Goal: Contribute content: Add original content to the website for others to see

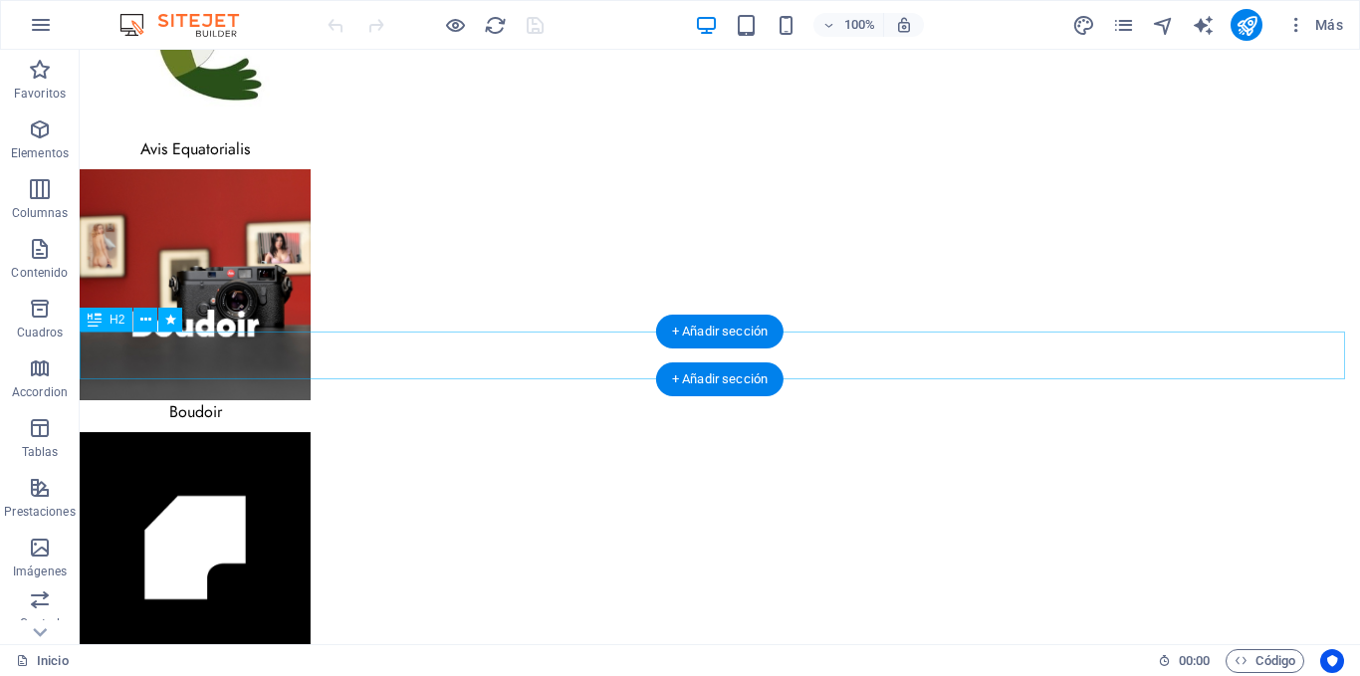
scroll to position [3485, 0]
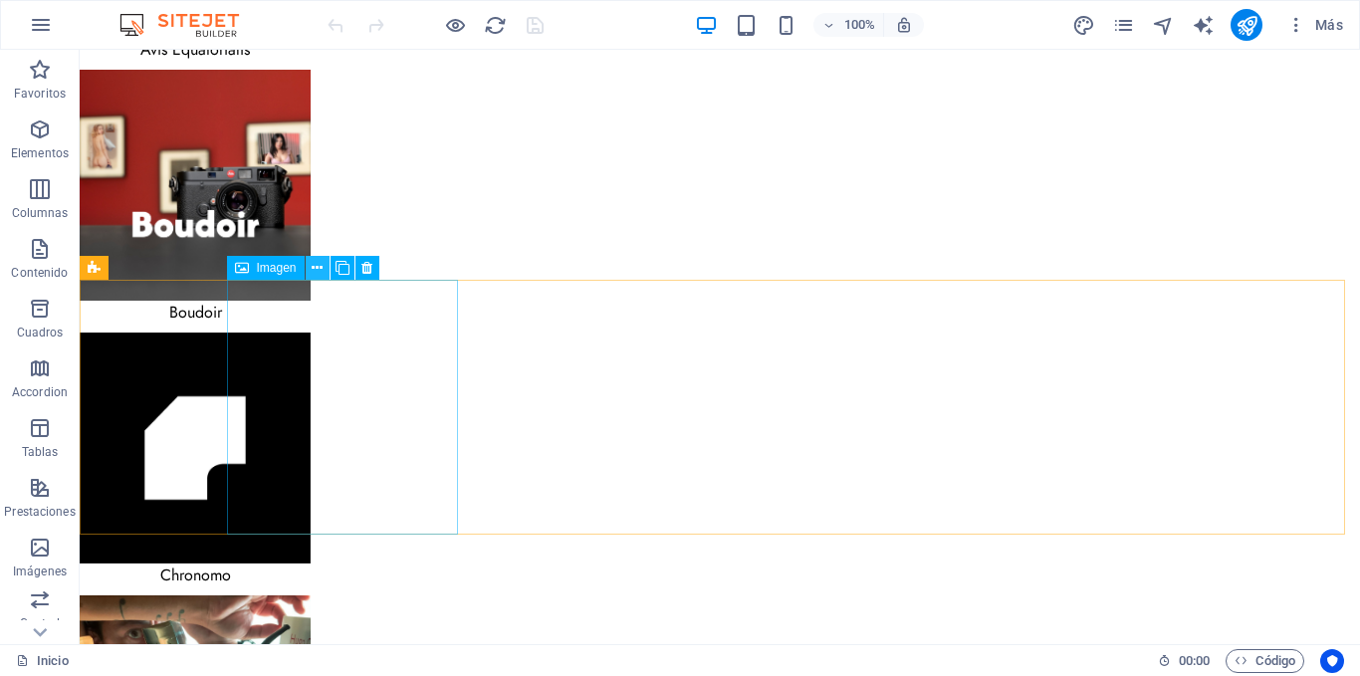
click at [312, 267] on icon at bounding box center [317, 268] width 11 height 21
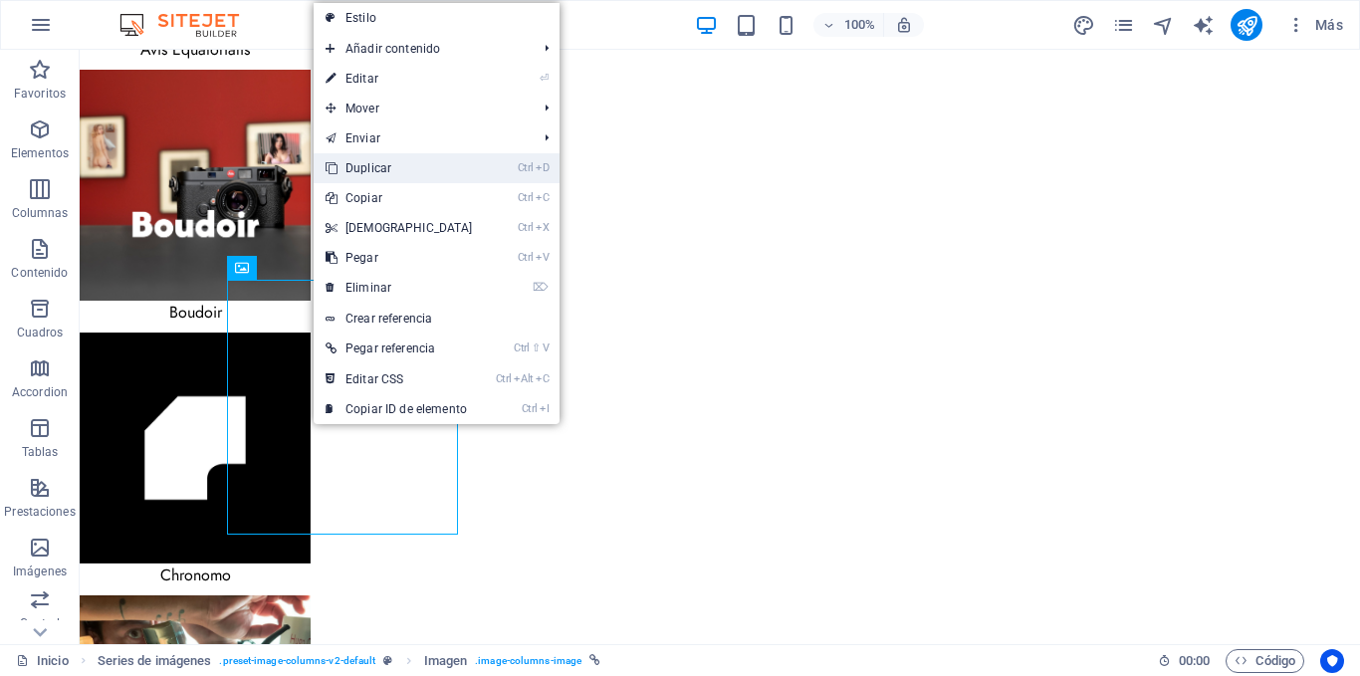
drag, startPoint x: 379, startPoint y: 169, endPoint x: 301, endPoint y: 119, distance: 93.1
click at [379, 169] on link "Ctrl D Duplicar" at bounding box center [399, 168] width 171 height 30
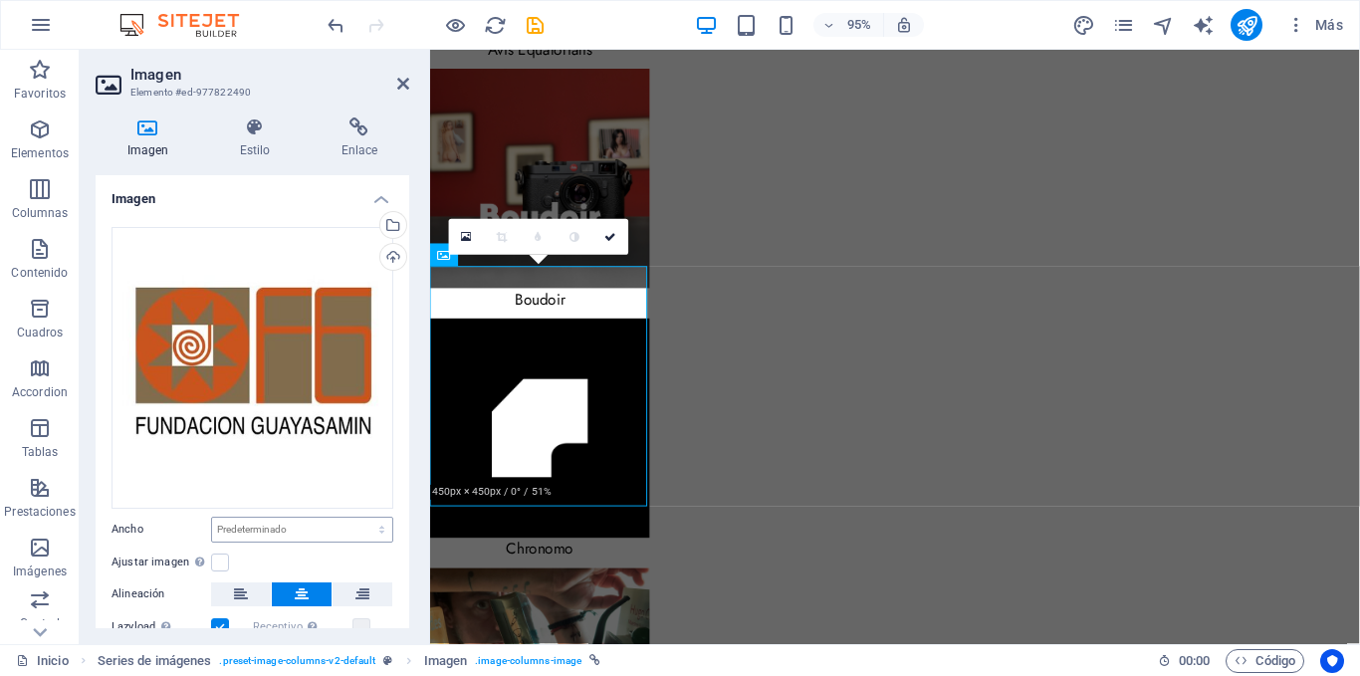
scroll to position [3469, 0]
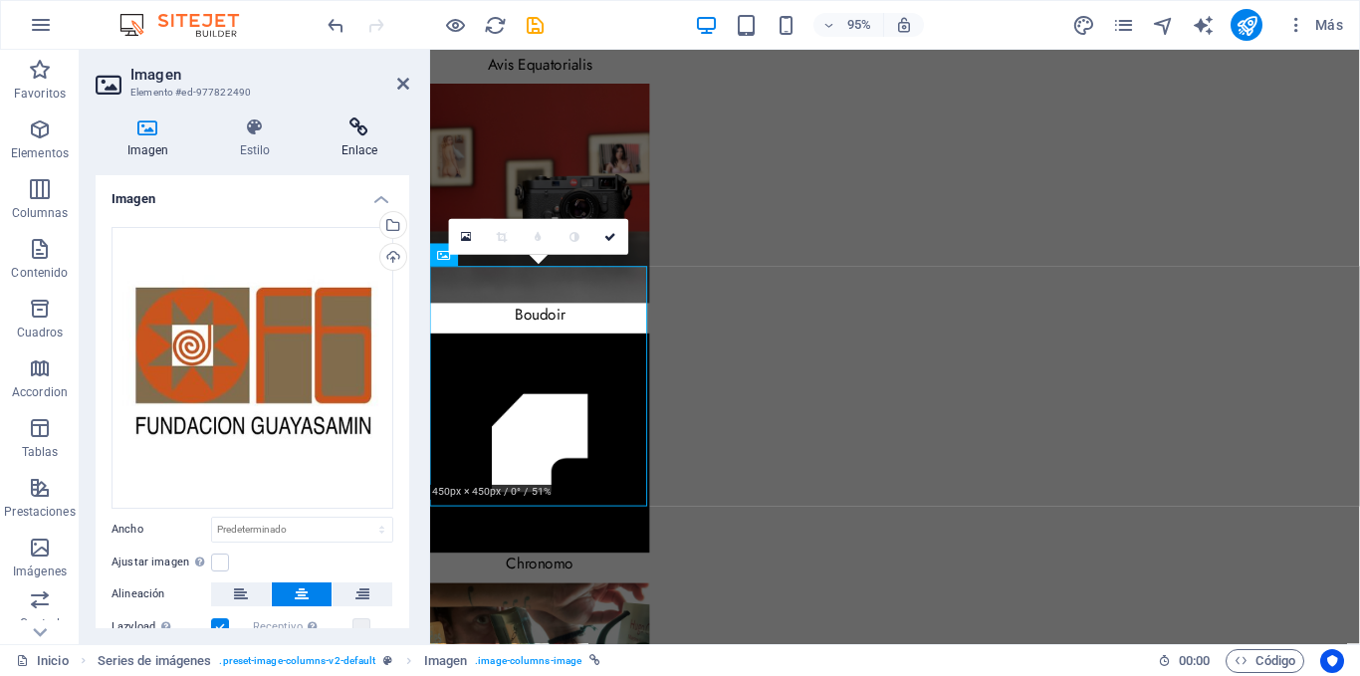
click at [341, 125] on icon at bounding box center [360, 128] width 100 height 20
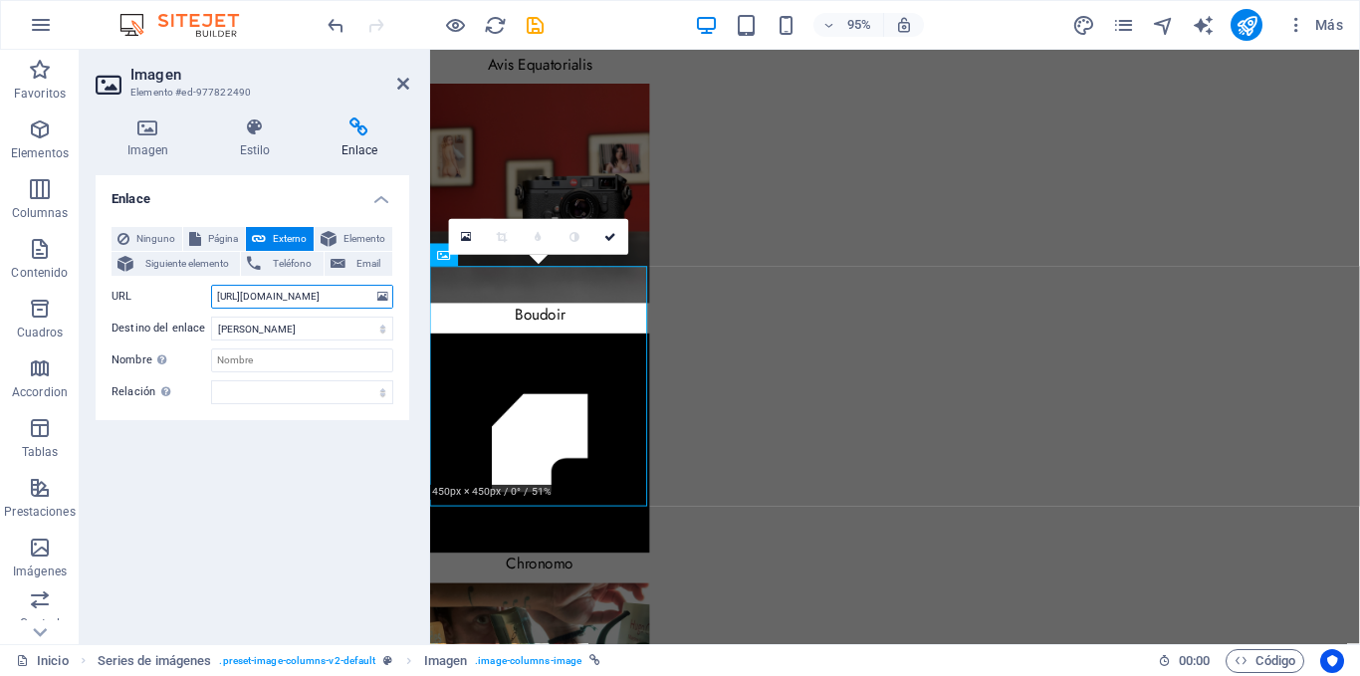
drag, startPoint x: 344, startPoint y: 296, endPoint x: 214, endPoint y: 290, distance: 129.6
click at [214, 290] on input "[URL][DOMAIN_NAME]" at bounding box center [302, 297] width 182 height 24
paste input "[DOMAIN_NAME][URL]"
click at [328, 298] on input "[URL][DOMAIN_NAME]" at bounding box center [302, 297] width 182 height 24
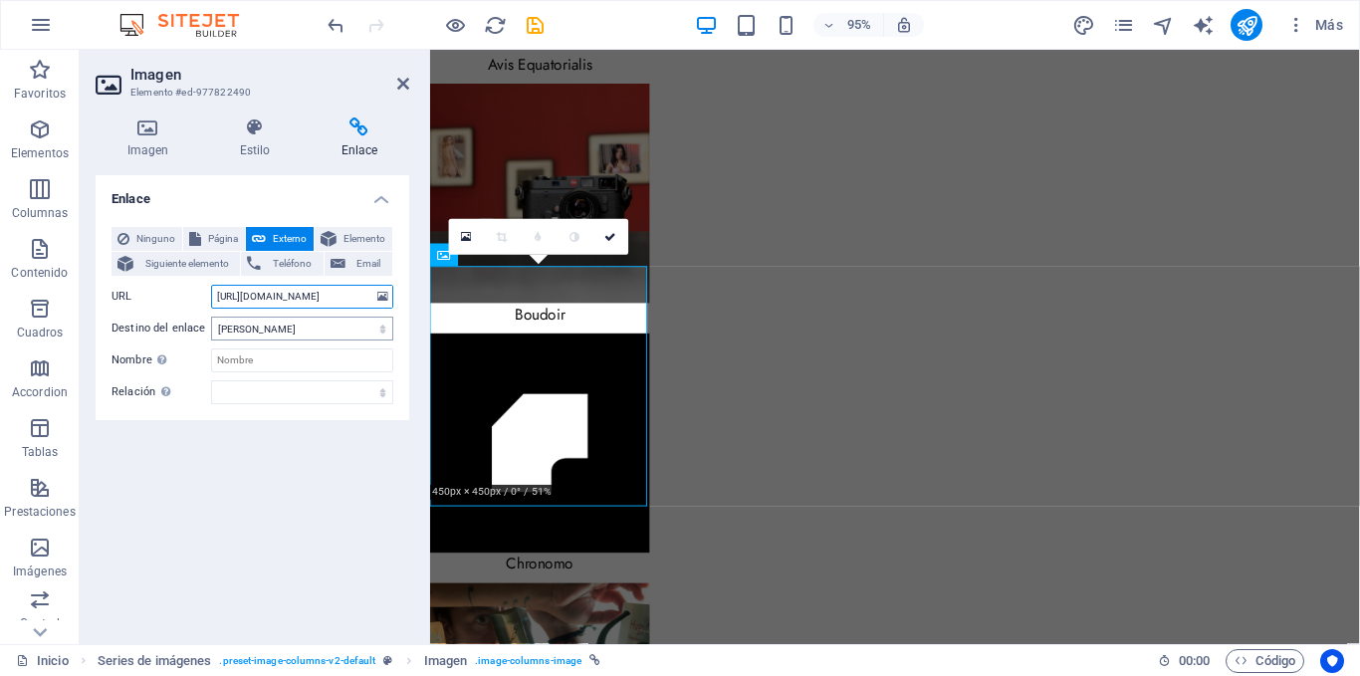
scroll to position [0, 26]
type input "[URL][DOMAIN_NAME]"
click at [165, 129] on icon at bounding box center [148, 128] width 105 height 20
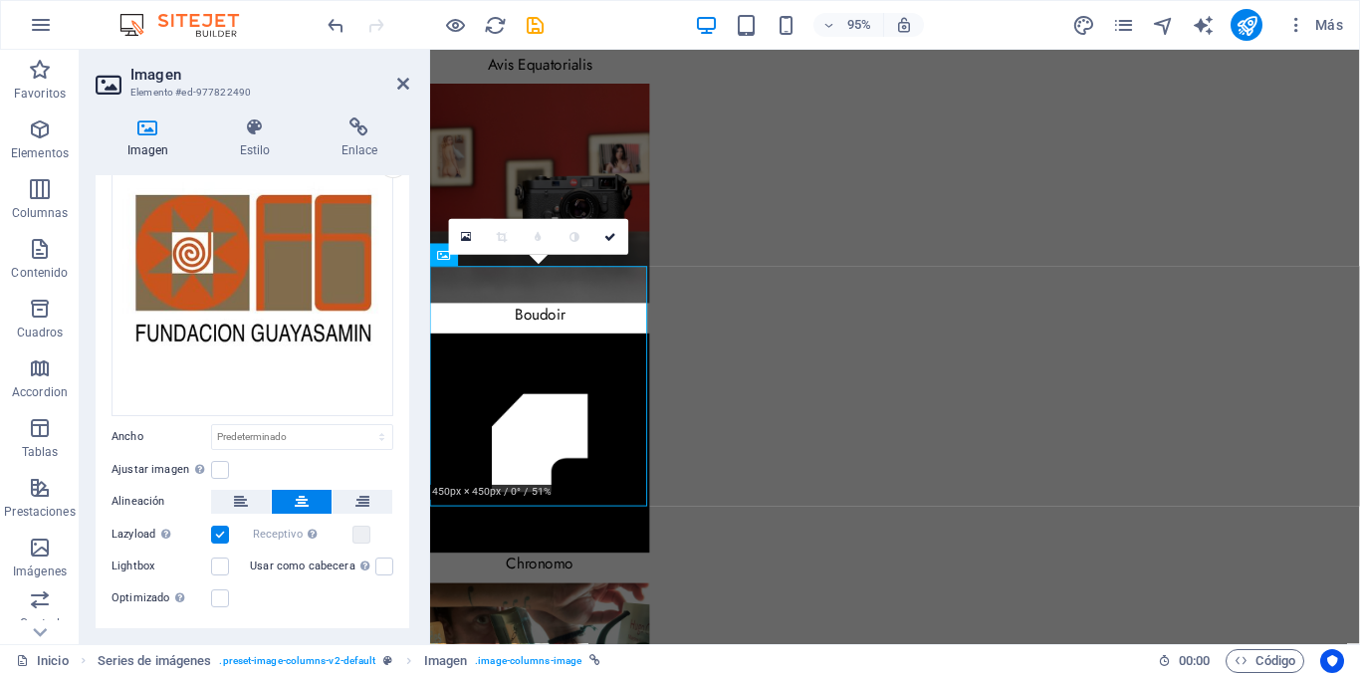
scroll to position [134, 0]
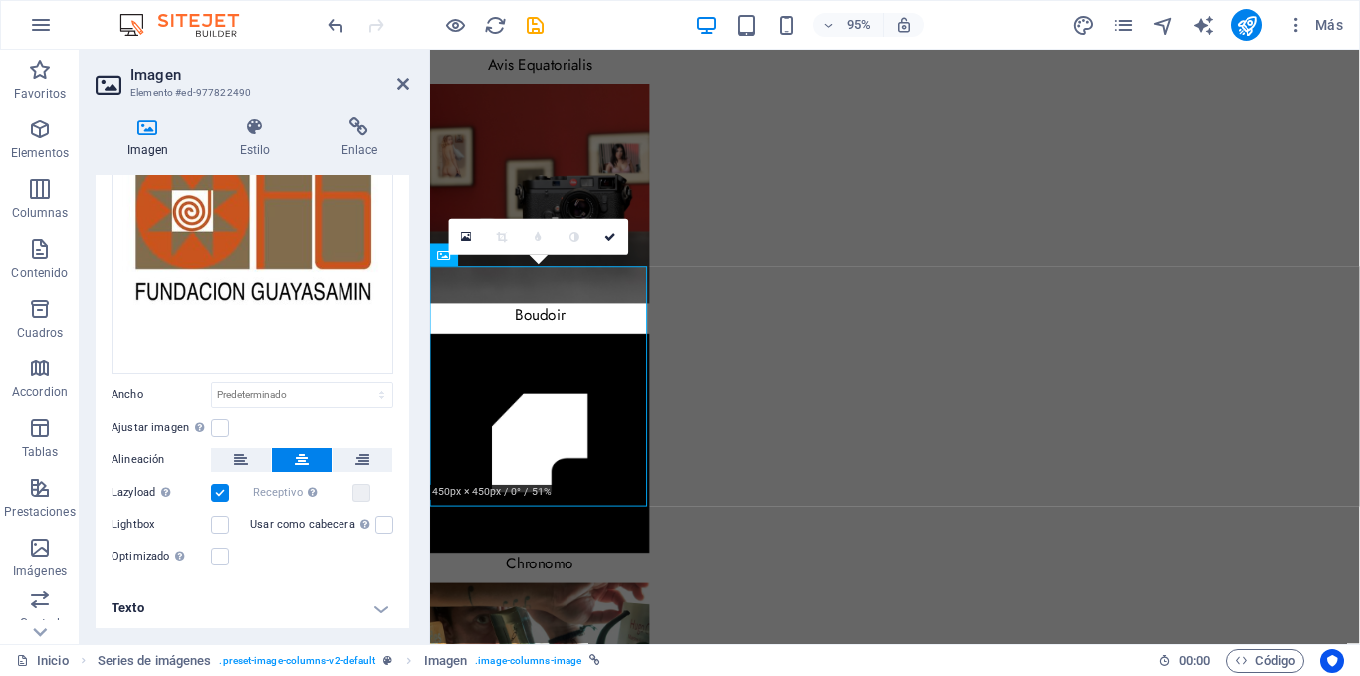
click at [278, 594] on h4 "Texto" at bounding box center [253, 609] width 314 height 48
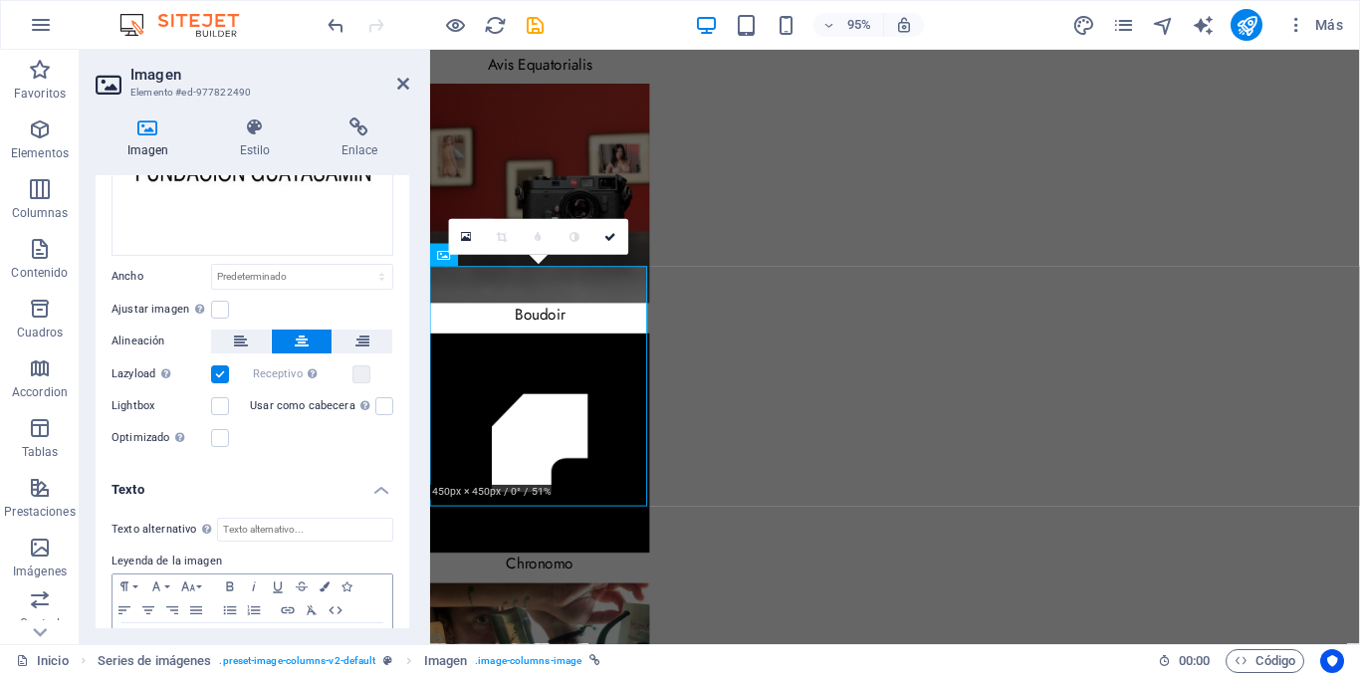
scroll to position [322, 0]
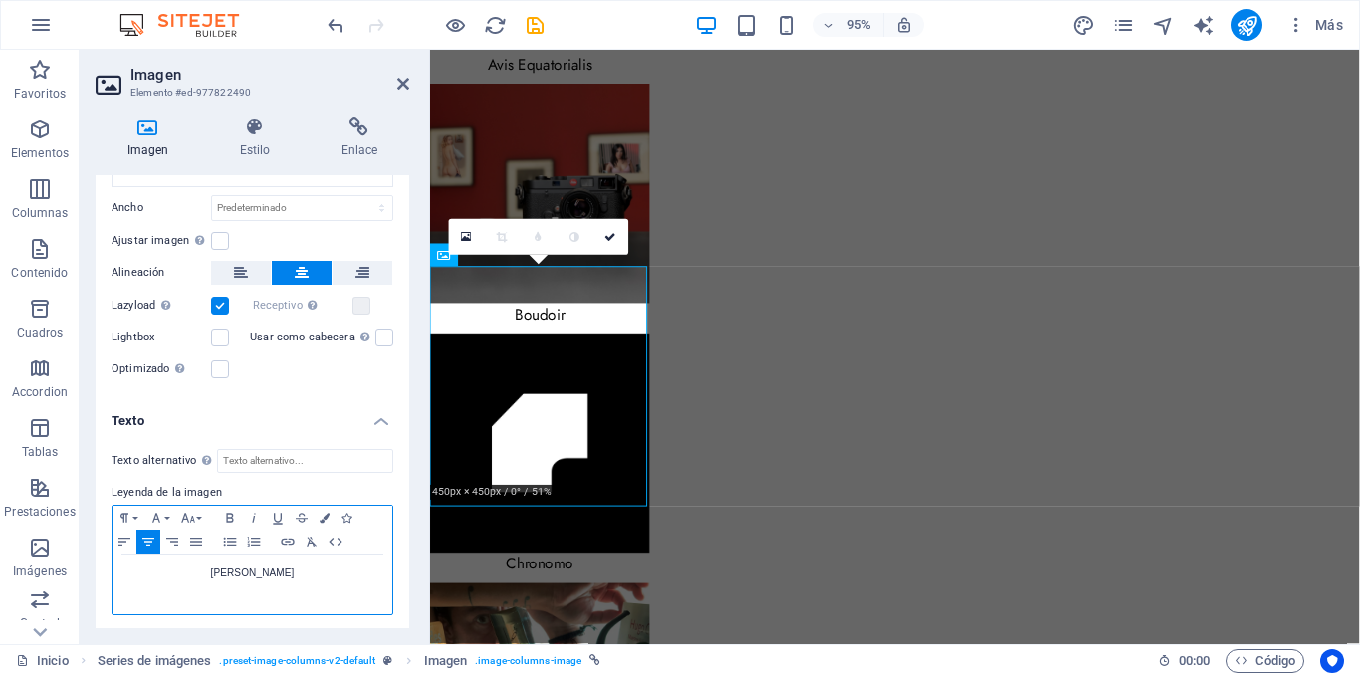
drag, startPoint x: 304, startPoint y: 570, endPoint x: 202, endPoint y: 558, distance: 102.3
click at [202, 558] on div "[PERSON_NAME]" at bounding box center [253, 585] width 280 height 60
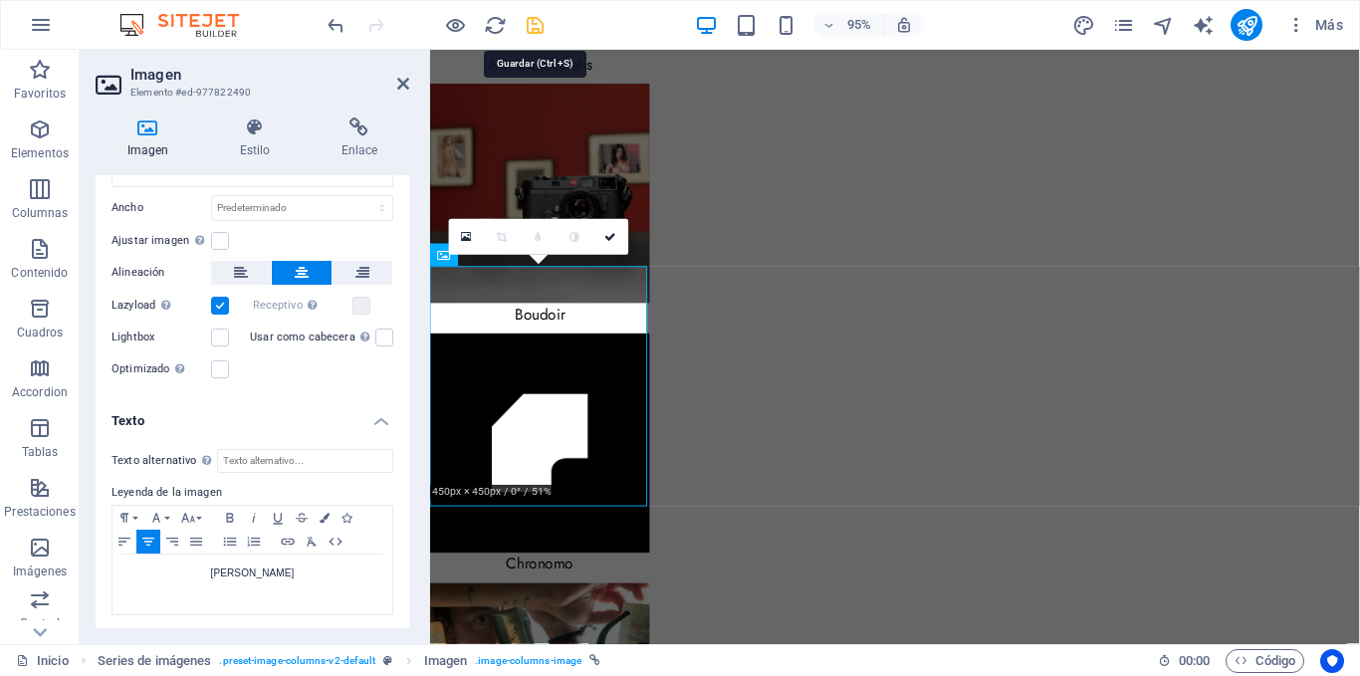
click at [538, 31] on icon "save" at bounding box center [535, 25] width 23 height 23
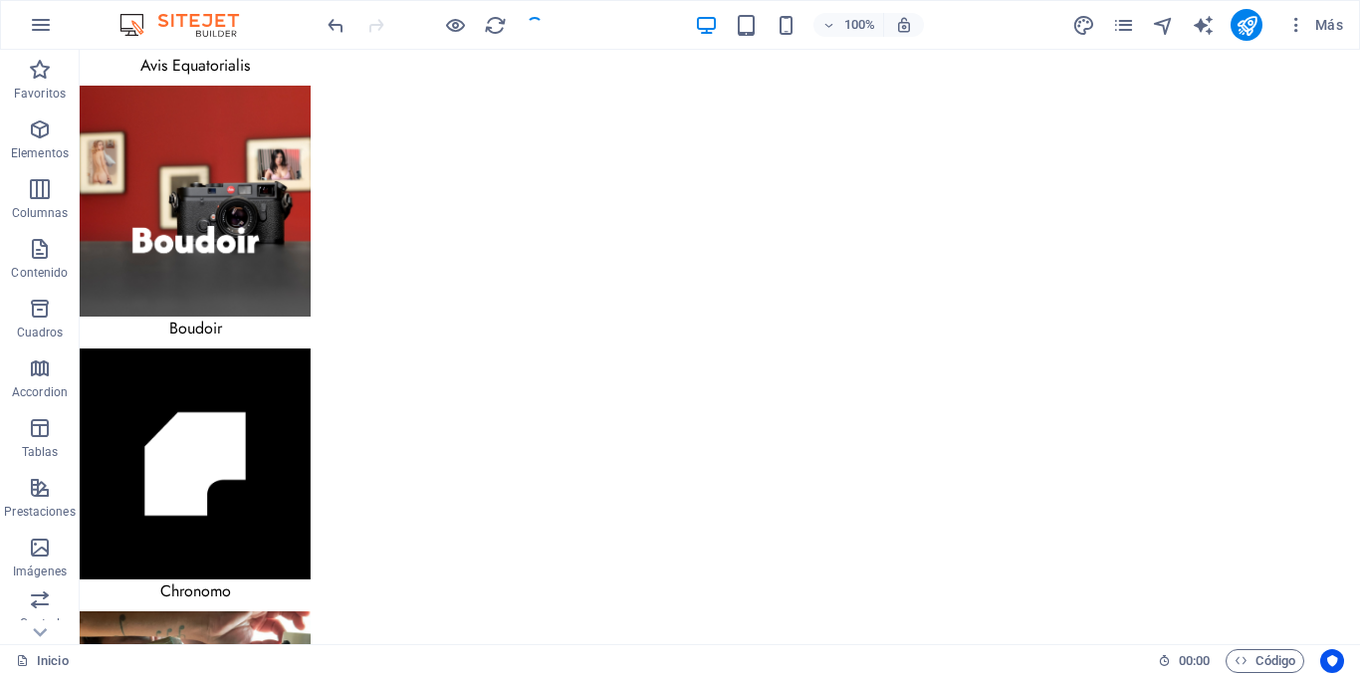
scroll to position [3485, 0]
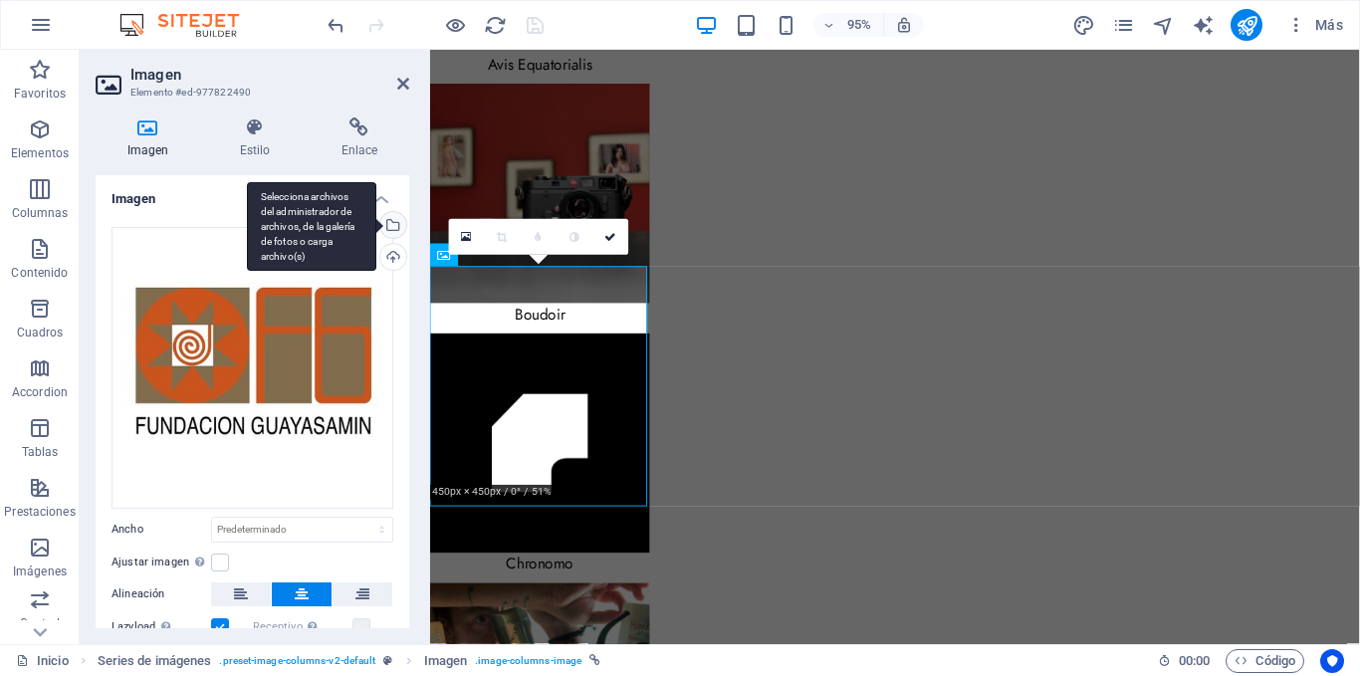
click at [390, 224] on div "Selecciona archivos del administrador de archivos, de la galería de fotos o car…" at bounding box center [391, 227] width 30 height 30
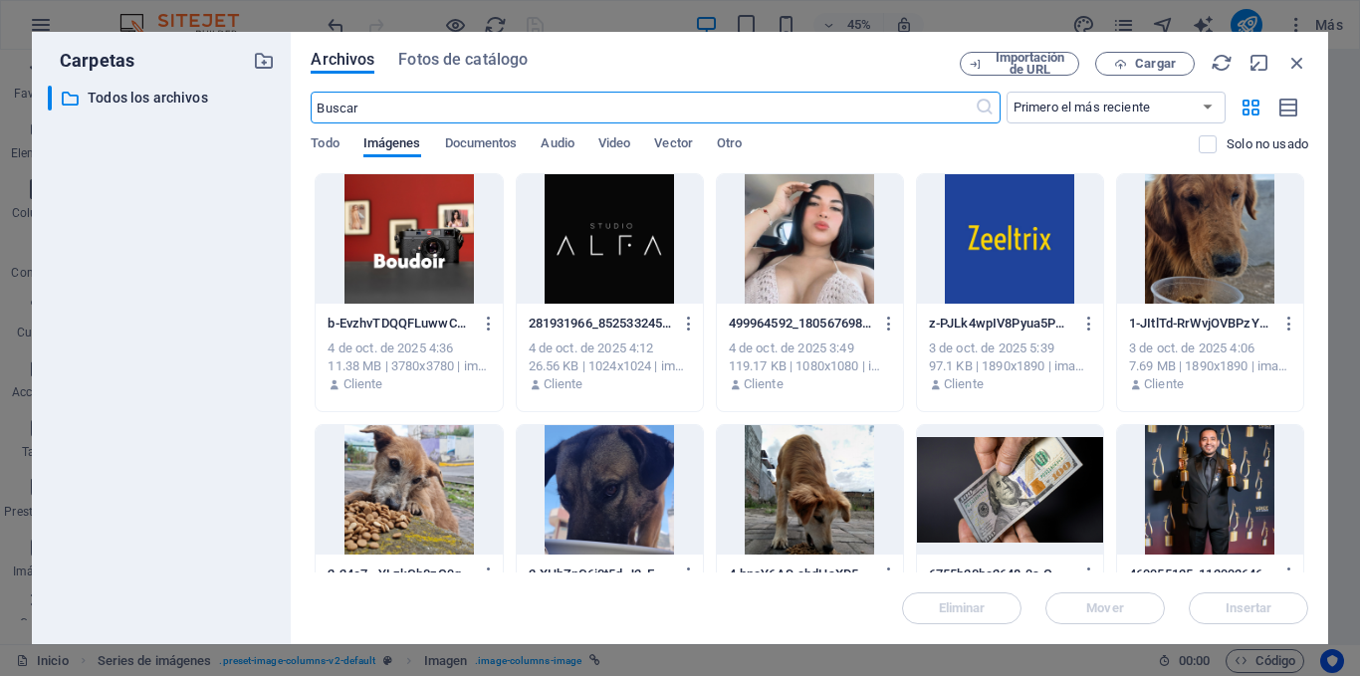
scroll to position [3207, 0]
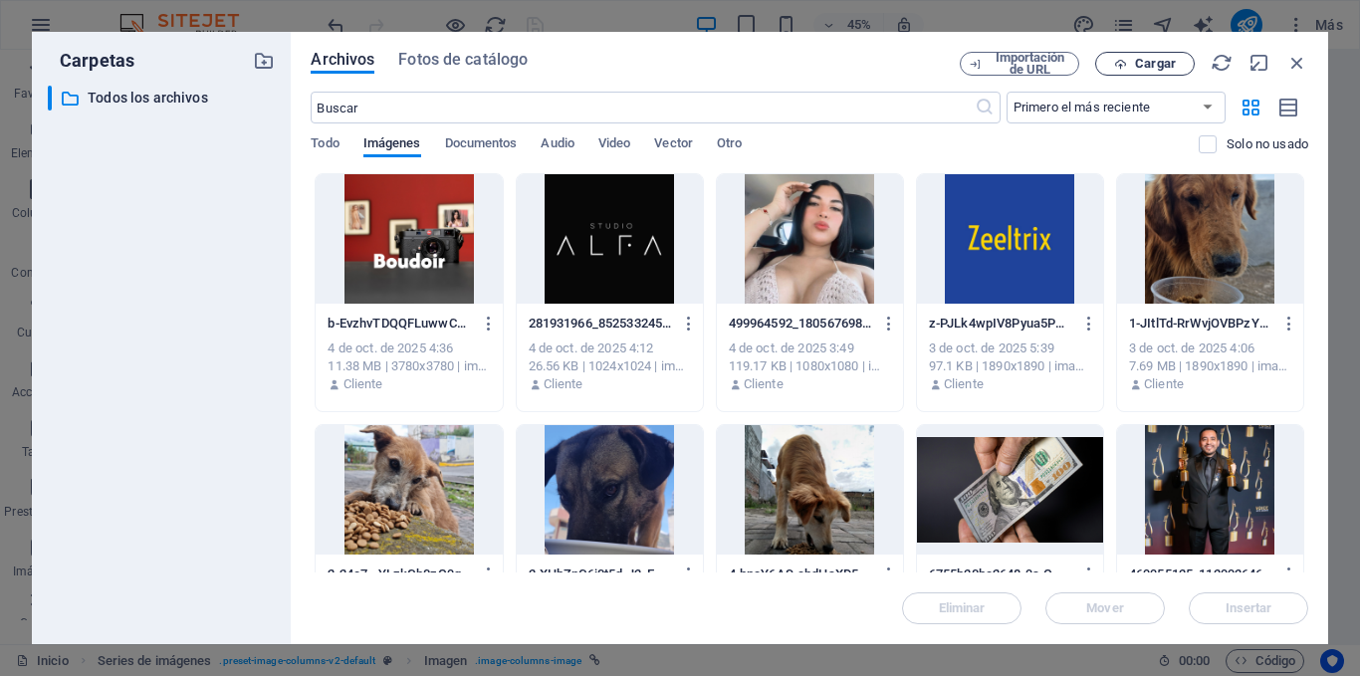
click at [1130, 61] on span "Cargar" at bounding box center [1145, 64] width 82 height 13
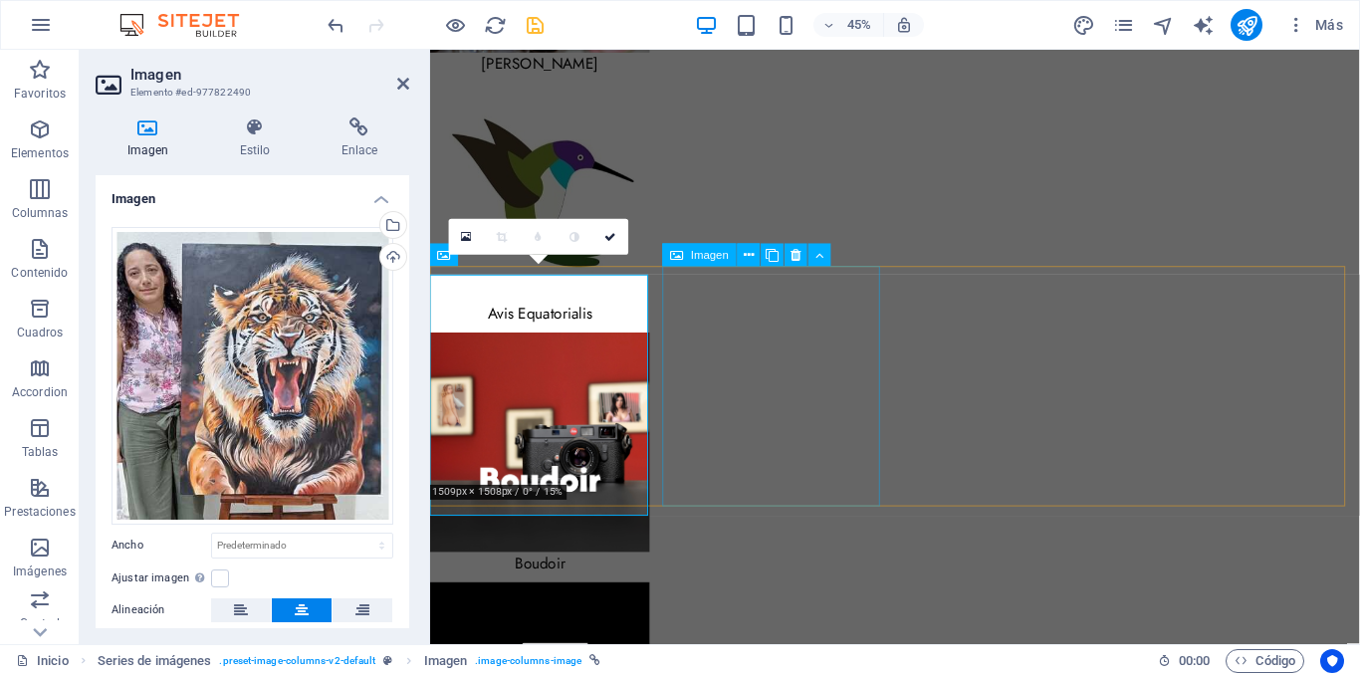
scroll to position [3469, 0]
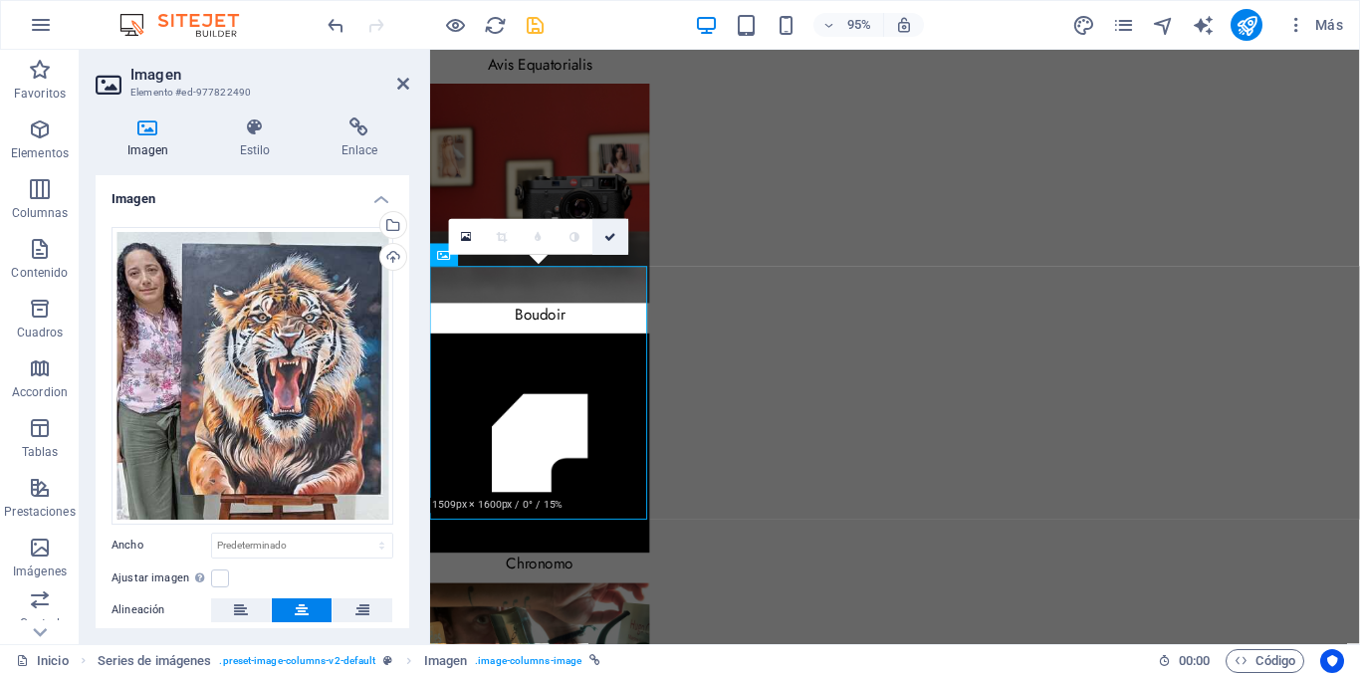
click at [606, 235] on icon at bounding box center [611, 237] width 12 height 11
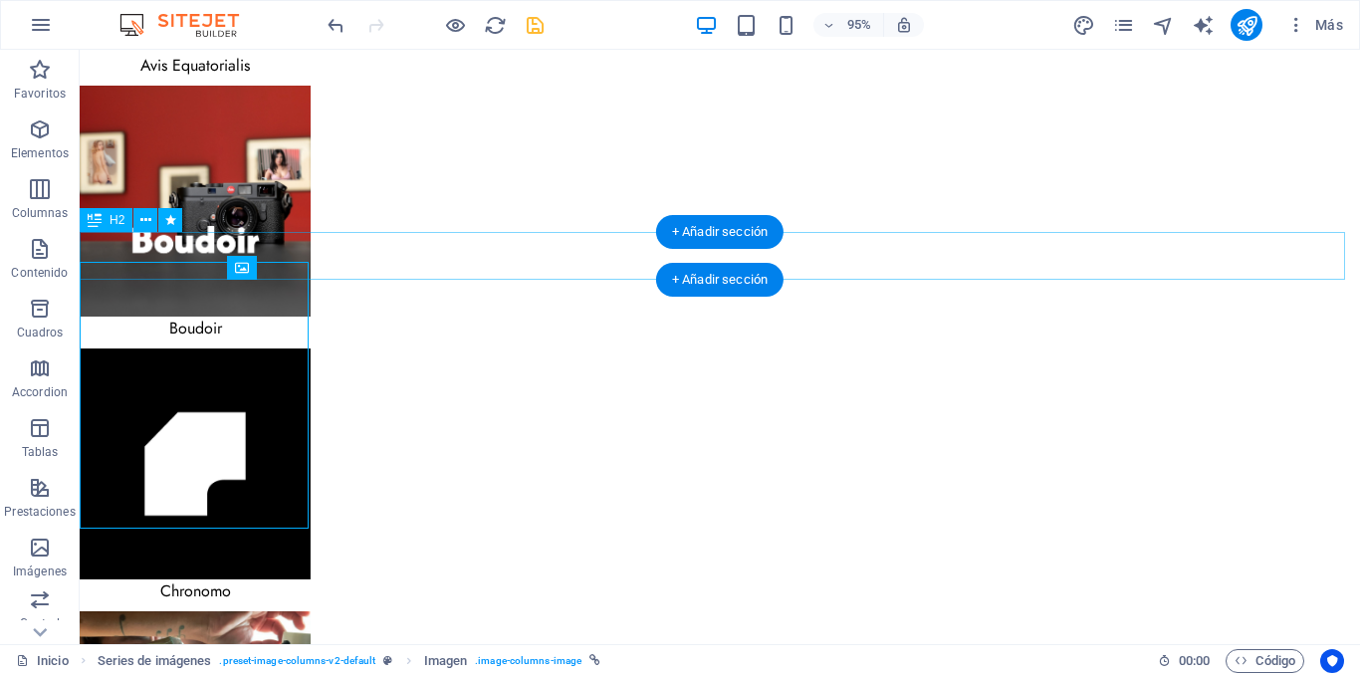
scroll to position [3485, 0]
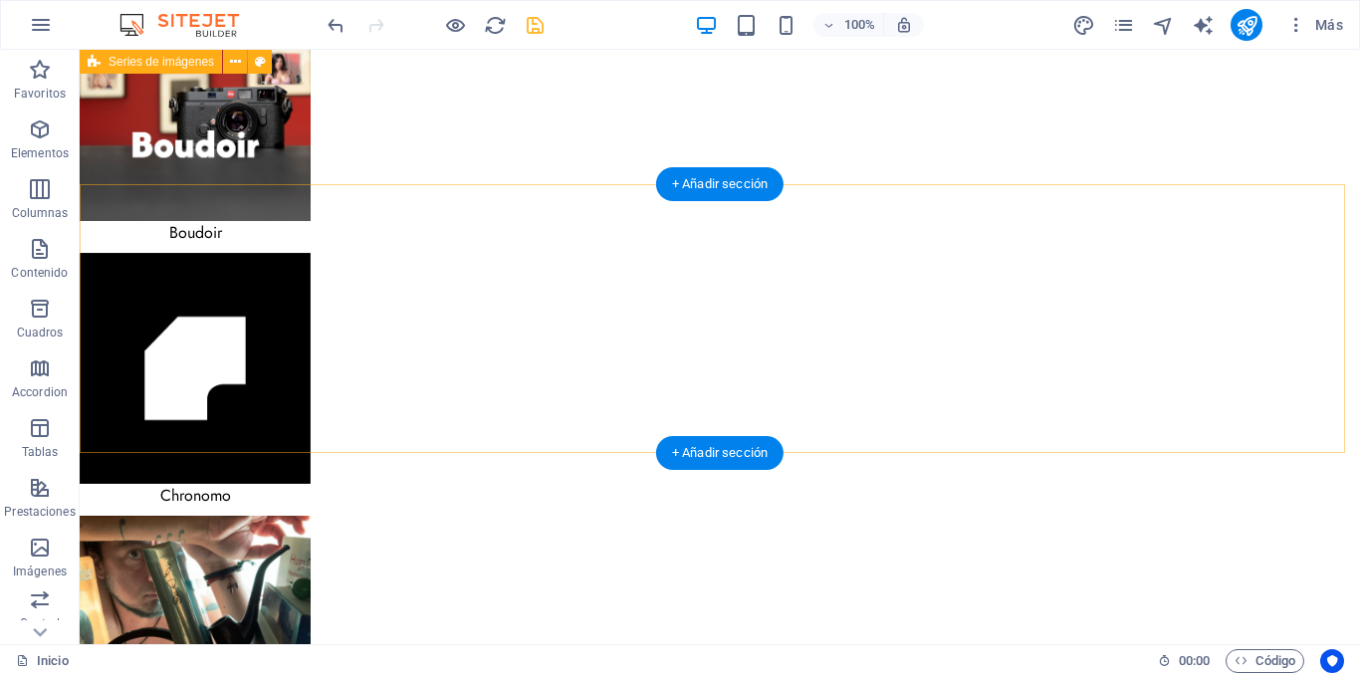
scroll to position [3561, 0]
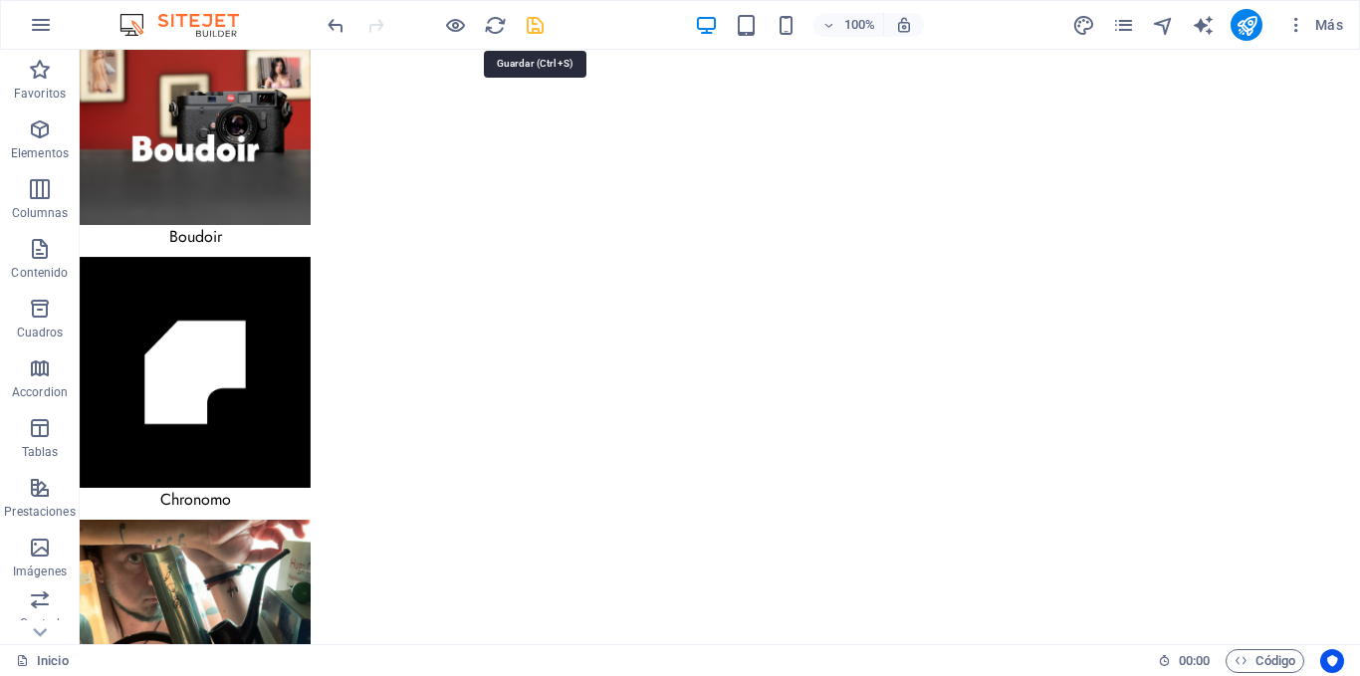
click at [537, 24] on icon "save" at bounding box center [535, 25] width 23 height 23
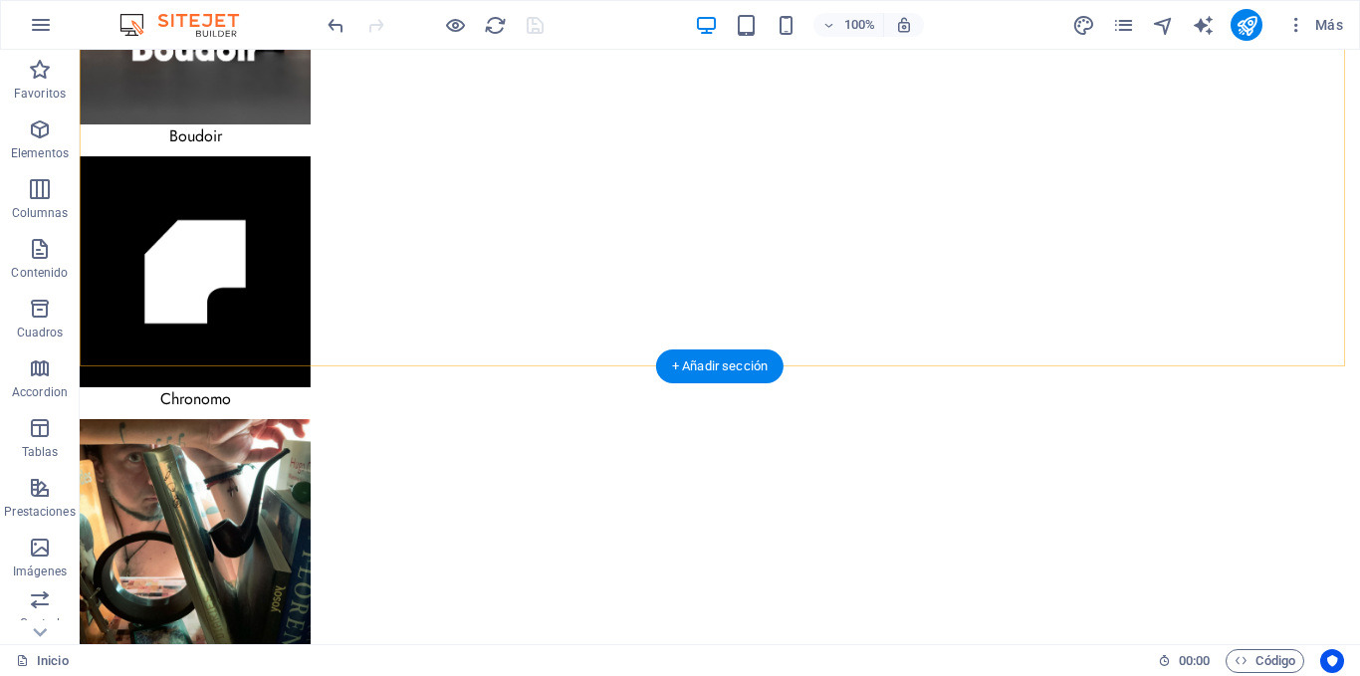
scroll to position [3959, 0]
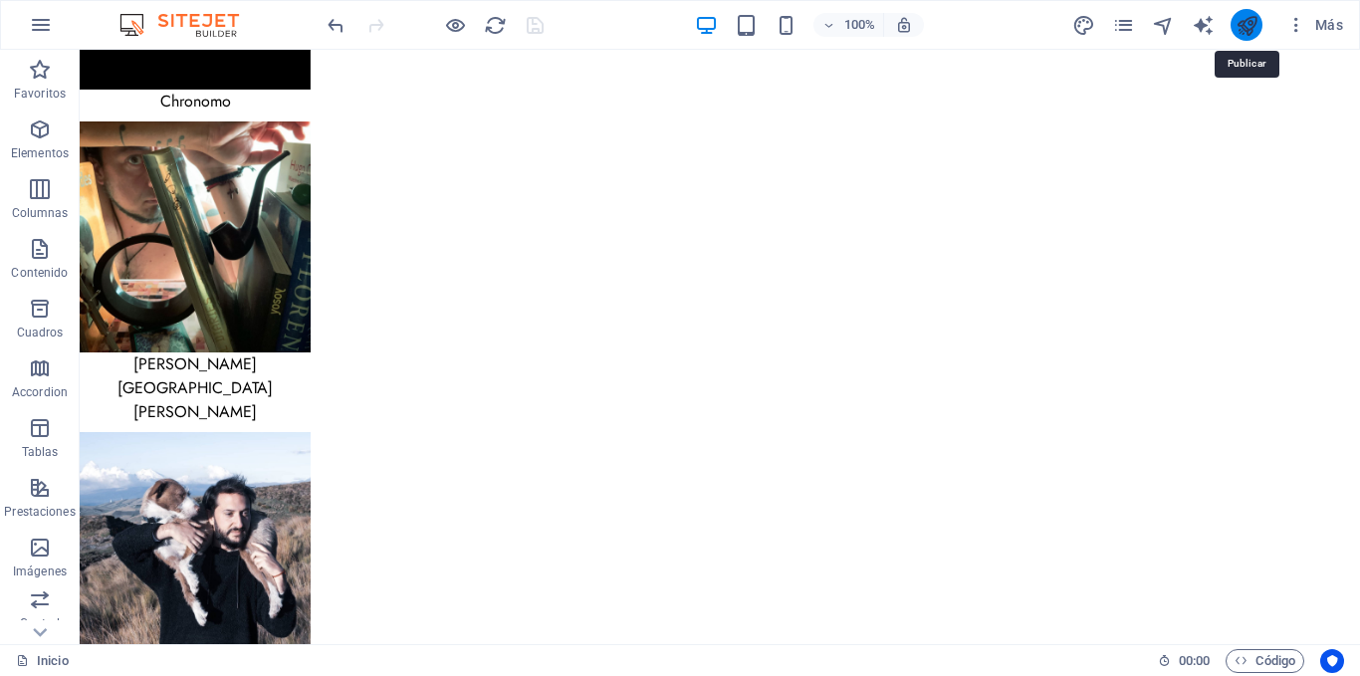
click at [1248, 20] on icon "publish" at bounding box center [1247, 25] width 23 height 23
